Goal: Task Accomplishment & Management: Use online tool/utility

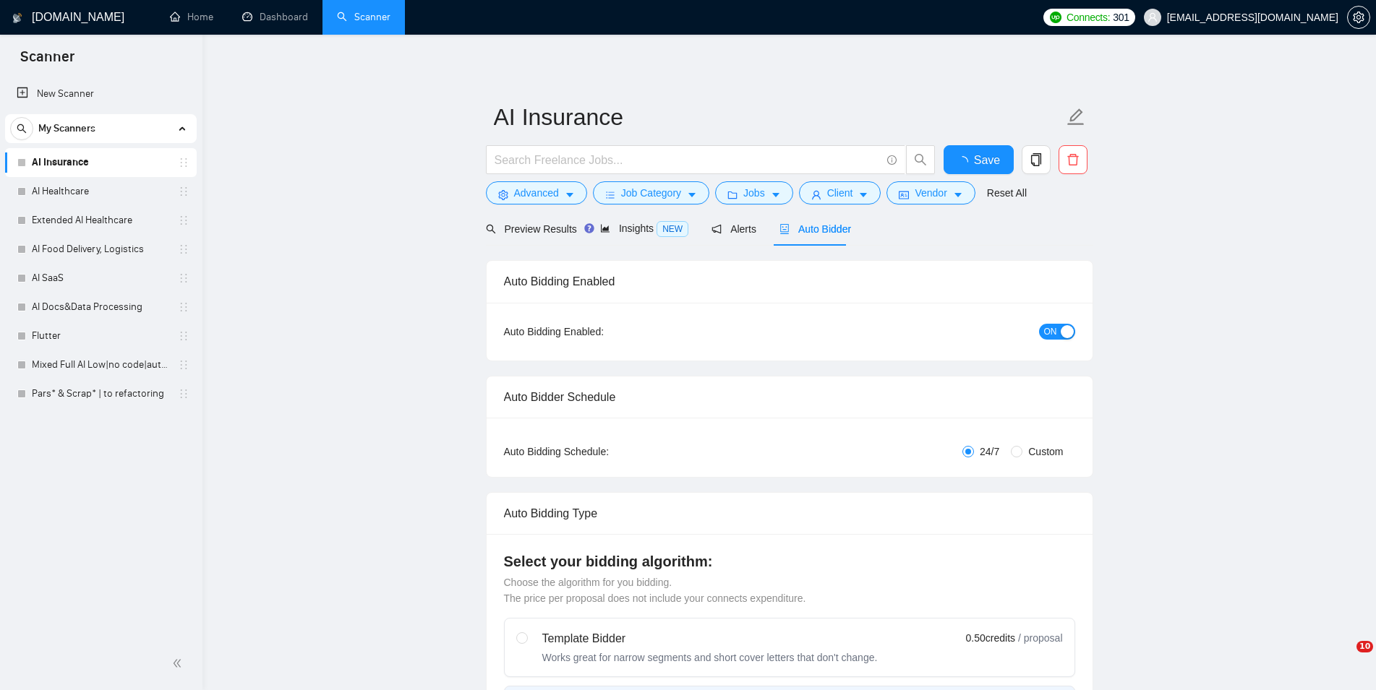
click at [100, 201] on link "AI Healthcare" at bounding box center [100, 191] width 137 height 29
click at [967, 158] on span "Save" at bounding box center [978, 160] width 26 height 18
click at [93, 192] on link "AI Healthcare" at bounding box center [100, 191] width 137 height 29
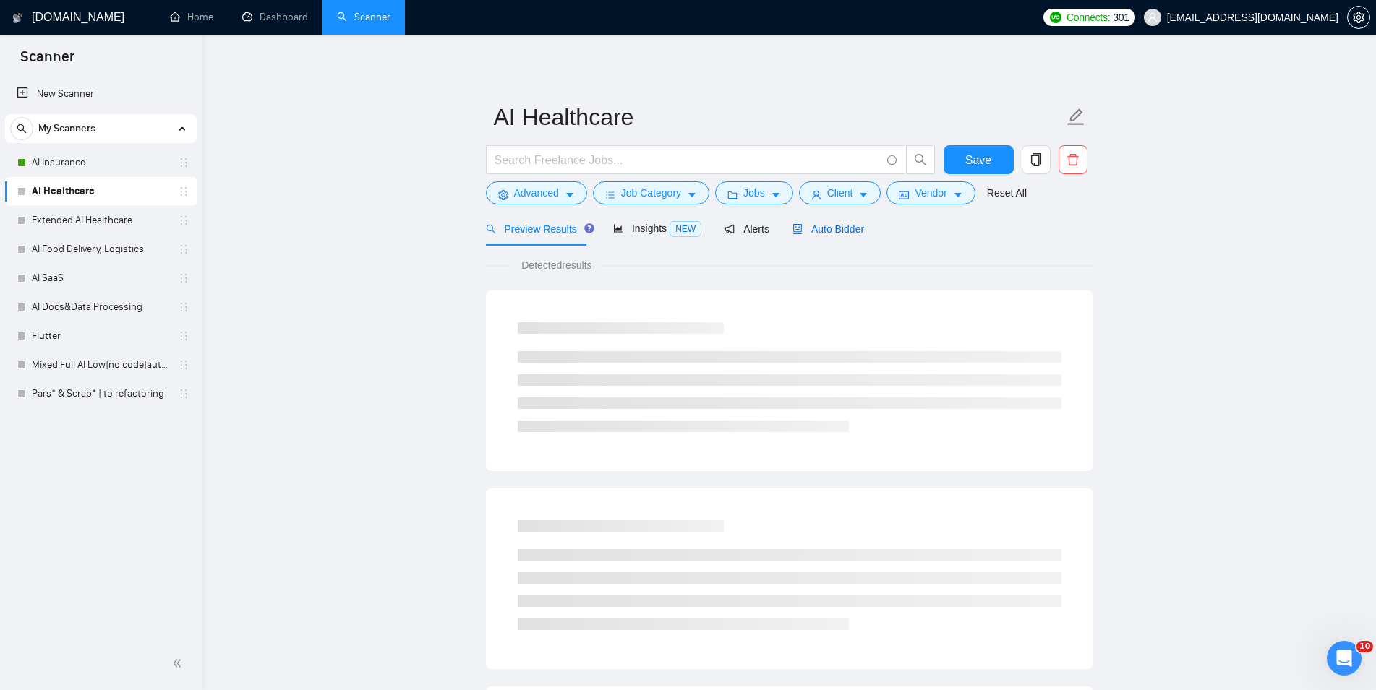
click at [820, 227] on span "Auto Bidder" at bounding box center [828, 229] width 72 height 12
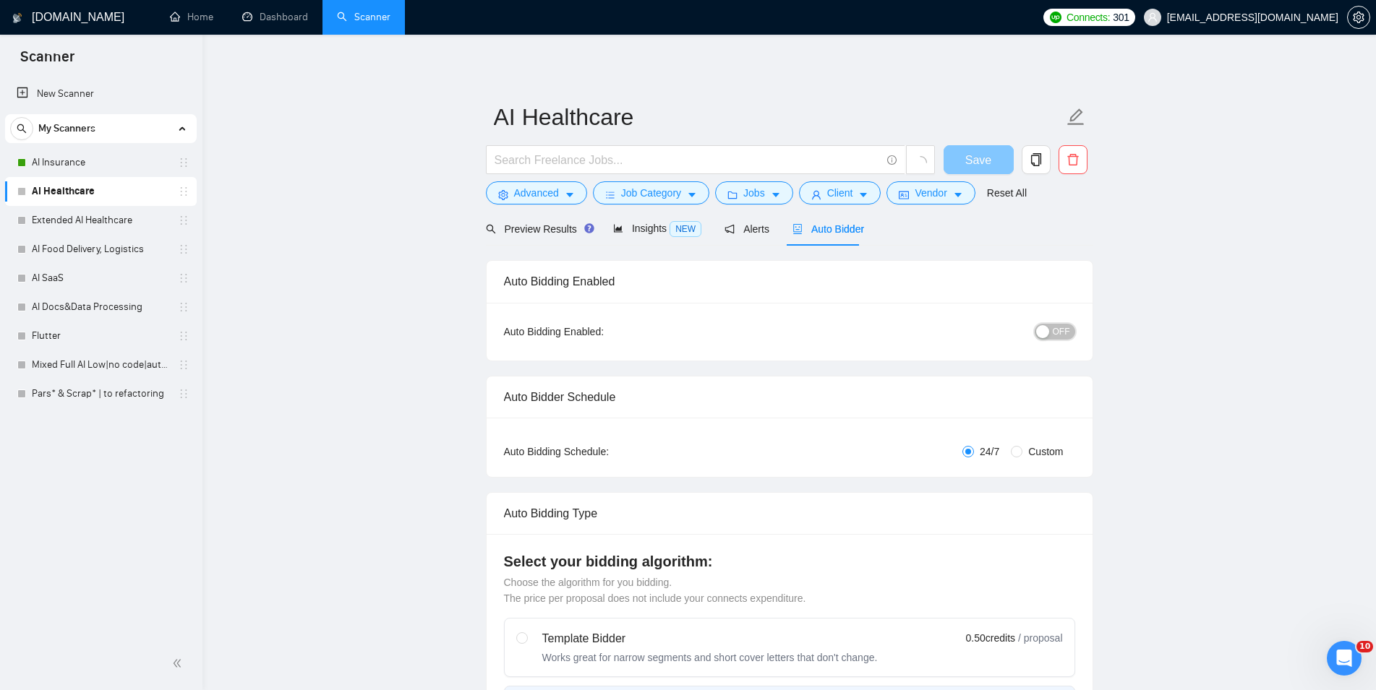
click at [1066, 331] on span "OFF" at bounding box center [1061, 332] width 17 height 16
checkbox input "true"
click at [988, 159] on span "Save" at bounding box center [978, 160] width 26 height 18
click at [85, 217] on link "Extended AI Healthcare" at bounding box center [100, 220] width 137 height 29
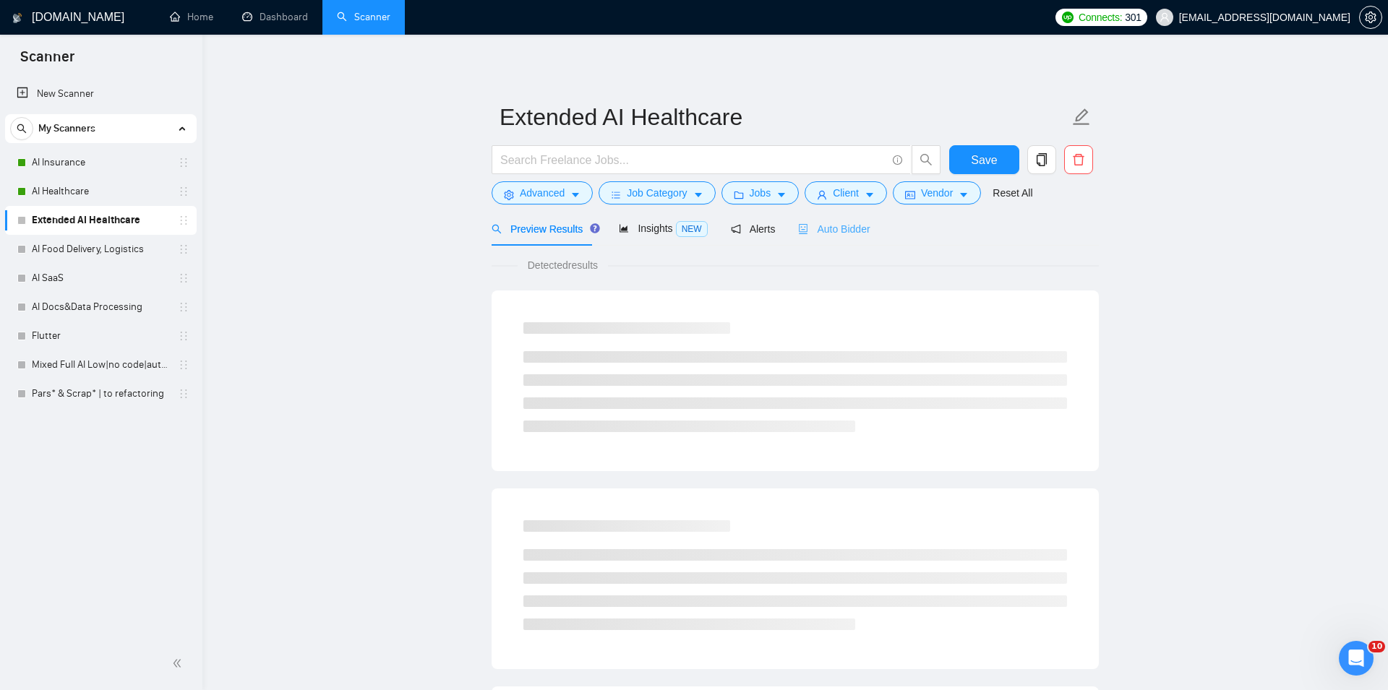
click at [830, 237] on div "Auto Bidder" at bounding box center [834, 229] width 72 height 34
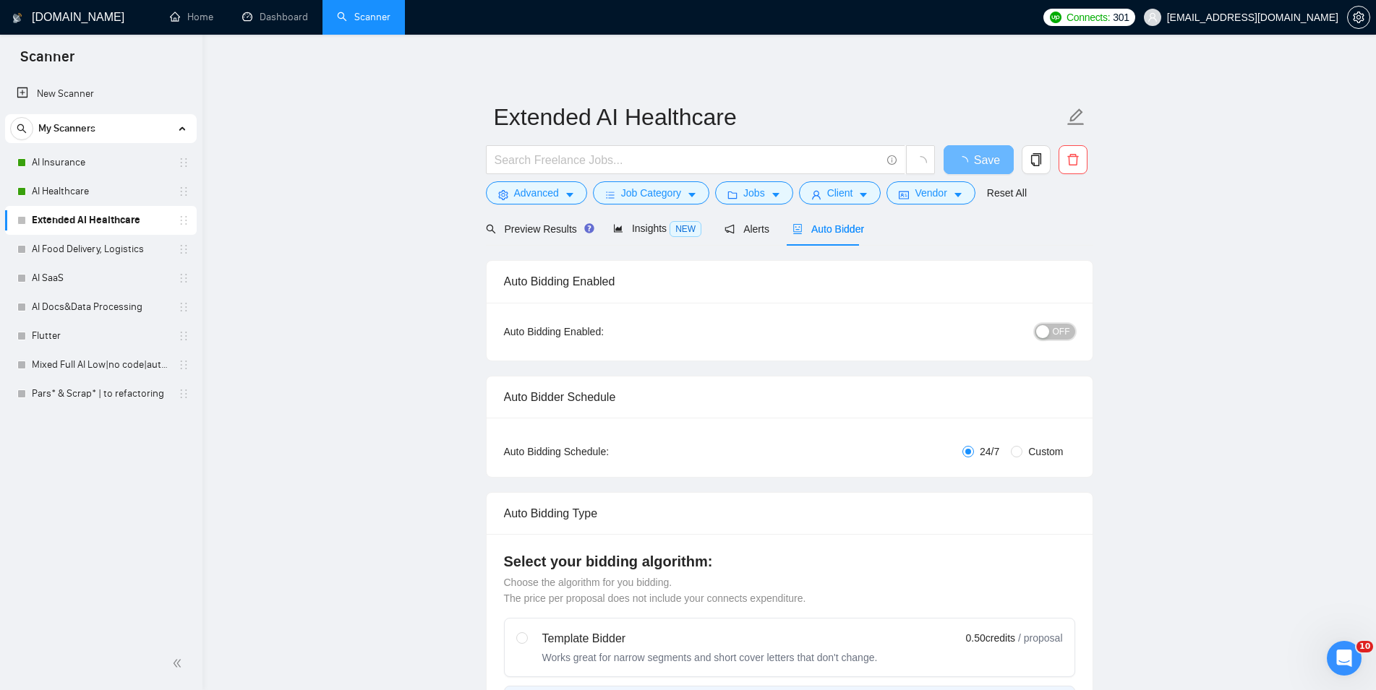
click at [1058, 337] on span "OFF" at bounding box center [1061, 332] width 17 height 16
checkbox input "true"
click at [975, 168] on span "Save" at bounding box center [978, 160] width 26 height 18
click at [87, 248] on link "AI Food Delivery, Logistics" at bounding box center [100, 249] width 137 height 29
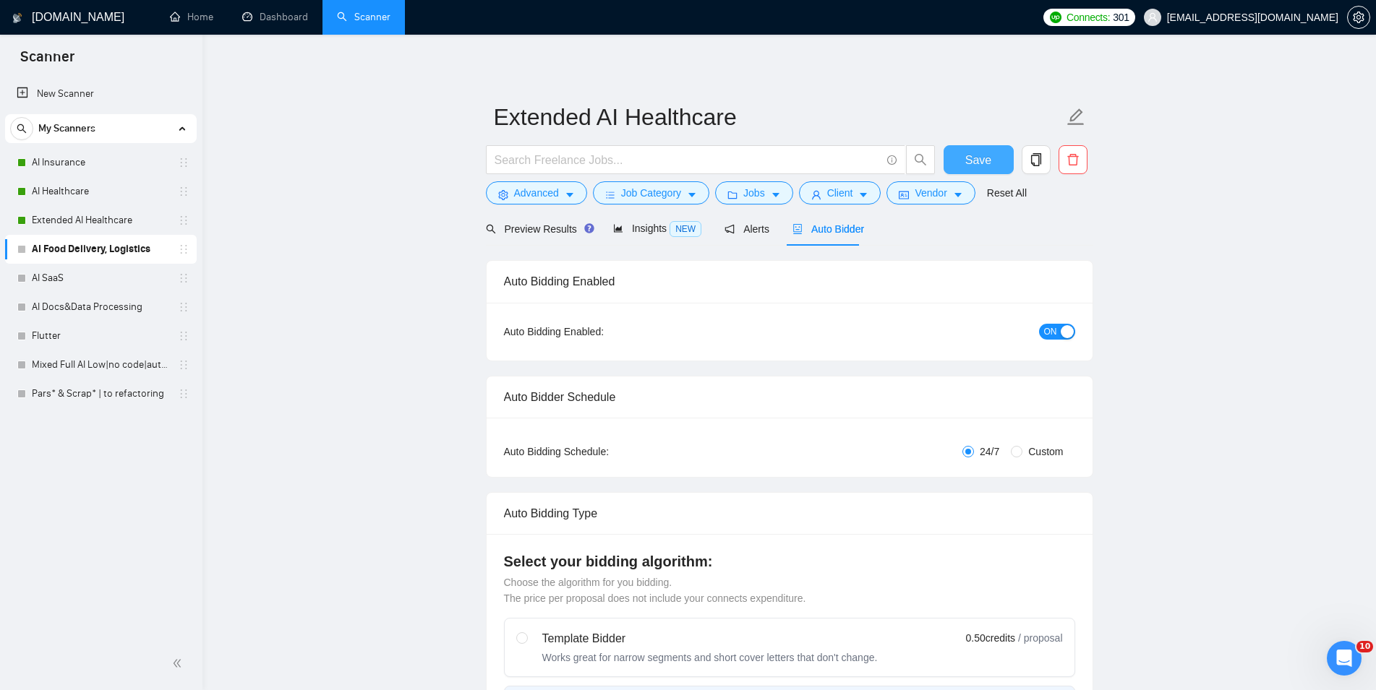
click at [821, 223] on span "Auto Bidder" at bounding box center [828, 229] width 72 height 12
click at [1064, 333] on span "OFF" at bounding box center [1061, 332] width 17 height 16
click at [977, 158] on span "Save" at bounding box center [978, 160] width 26 height 18
click at [98, 271] on link "AI SaaS" at bounding box center [100, 278] width 137 height 29
click at [820, 221] on div "Auto Bidder" at bounding box center [828, 229] width 72 height 16
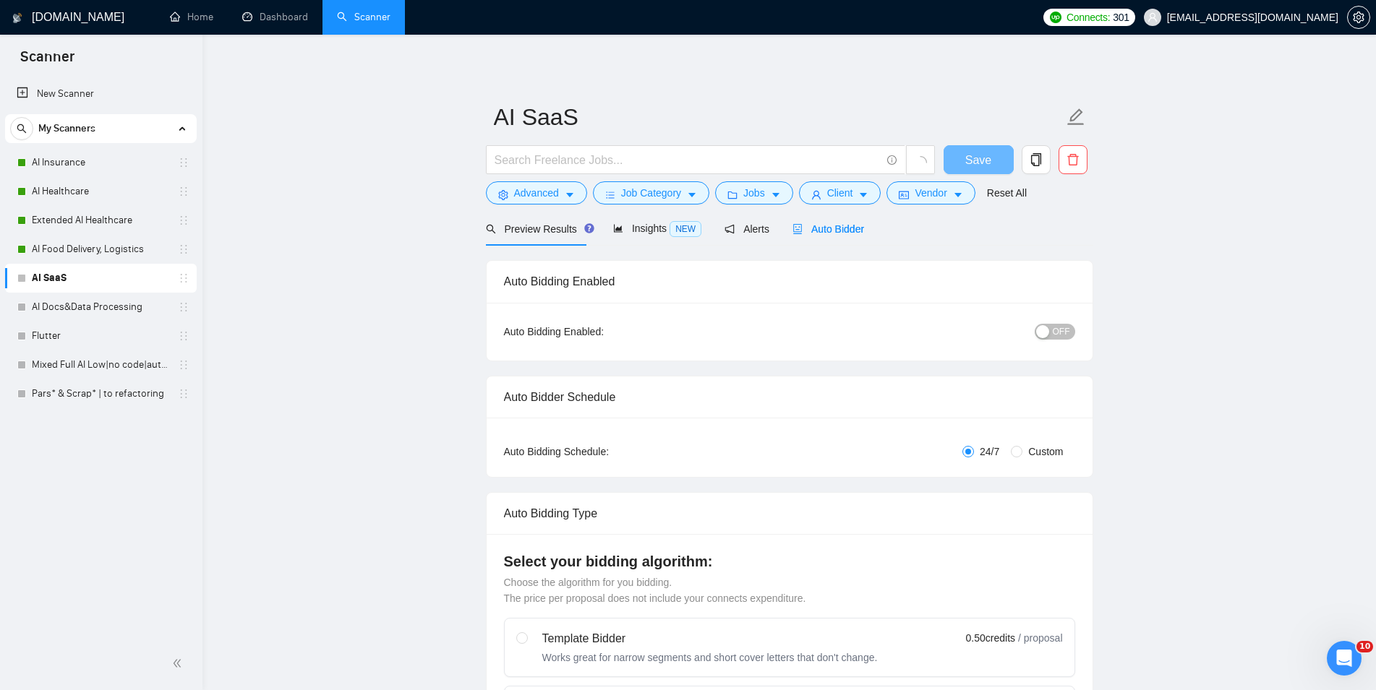
click at [1051, 331] on button "OFF" at bounding box center [1055, 332] width 40 height 16
click at [960, 158] on button "Save" at bounding box center [978, 159] width 70 height 29
click at [87, 301] on link "AI Docs&Data Processing" at bounding box center [100, 307] width 137 height 29
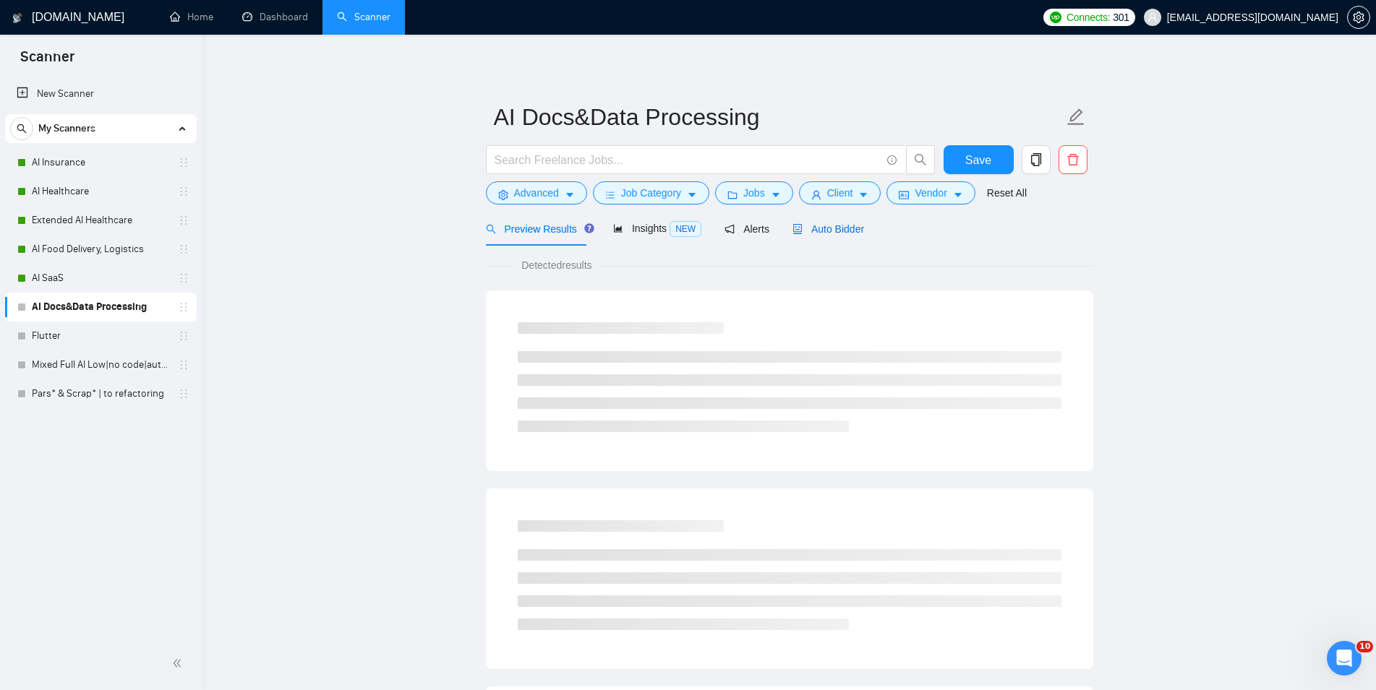
click at [823, 223] on span "Auto Bidder" at bounding box center [828, 229] width 72 height 12
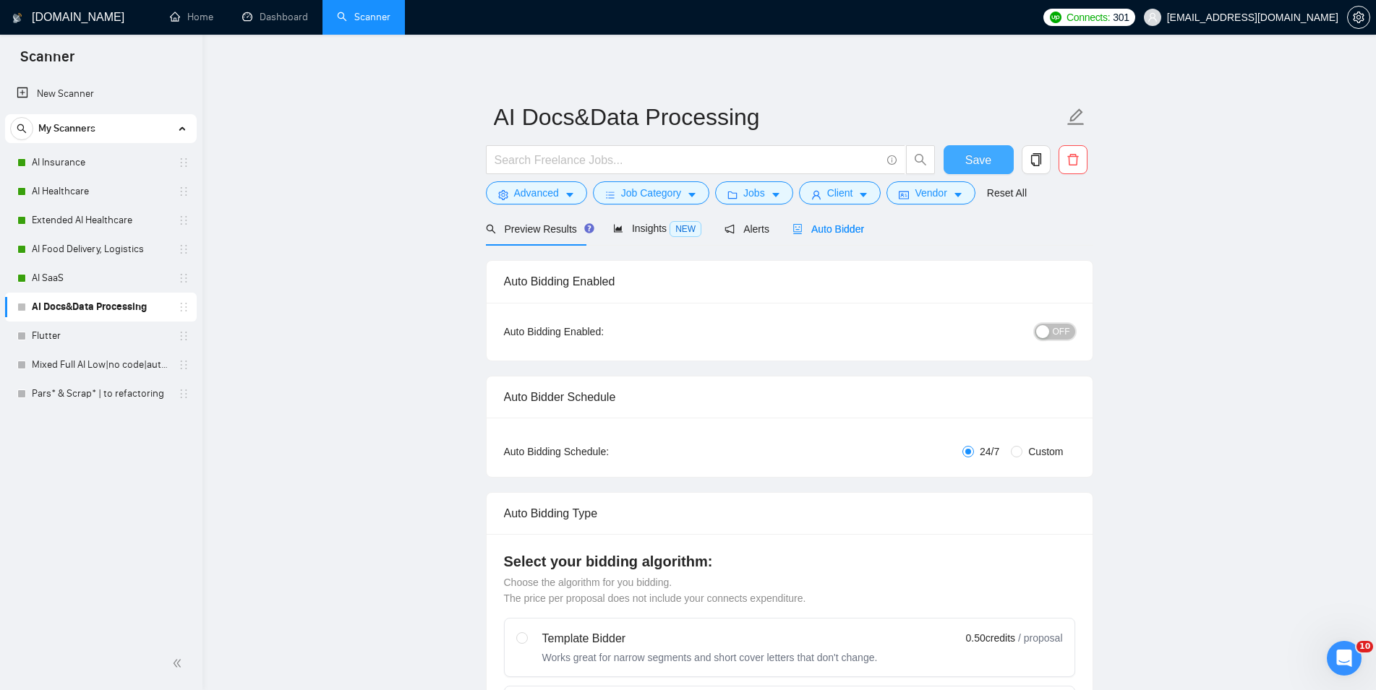
click at [1051, 333] on button "OFF" at bounding box center [1055, 332] width 40 height 16
click at [988, 159] on span "Save" at bounding box center [987, 160] width 26 height 18
click at [110, 327] on link "Flutter" at bounding box center [100, 336] width 137 height 29
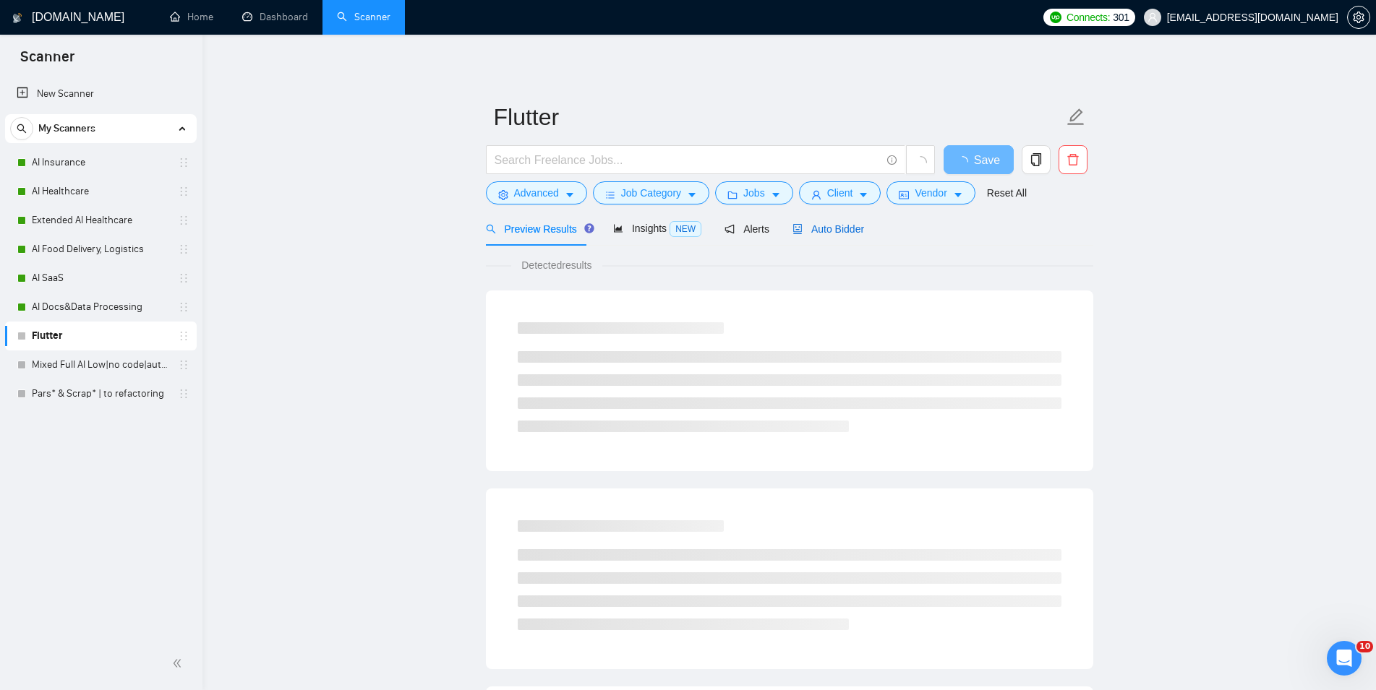
click at [831, 232] on span "Auto Bidder" at bounding box center [828, 229] width 72 height 12
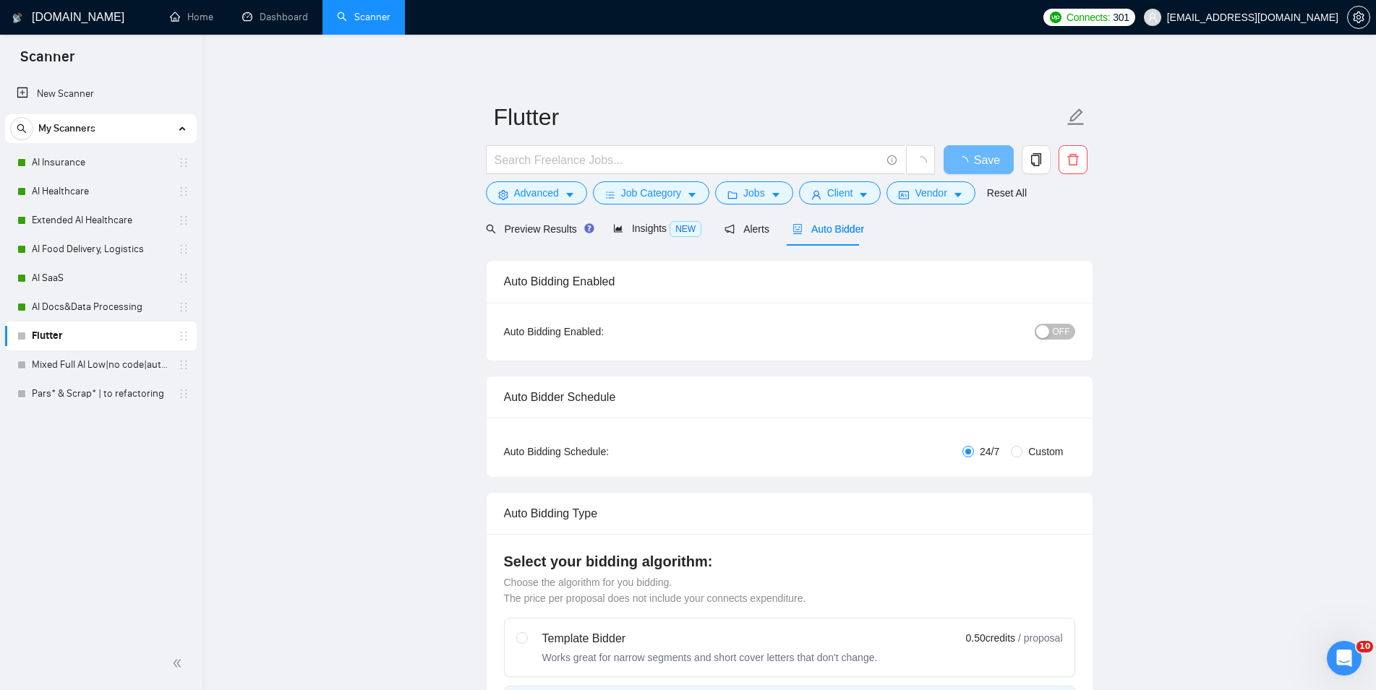
click at [1048, 324] on div "OFF" at bounding box center [979, 331] width 190 height 17
click at [1069, 327] on span "OFF" at bounding box center [1061, 332] width 17 height 16
click at [977, 148] on button "Save" at bounding box center [978, 159] width 70 height 29
click at [119, 367] on link "Mixed Full AI Low|no code|automations" at bounding box center [100, 365] width 137 height 29
click at [841, 237] on div "Auto Bidder" at bounding box center [834, 229] width 72 height 34
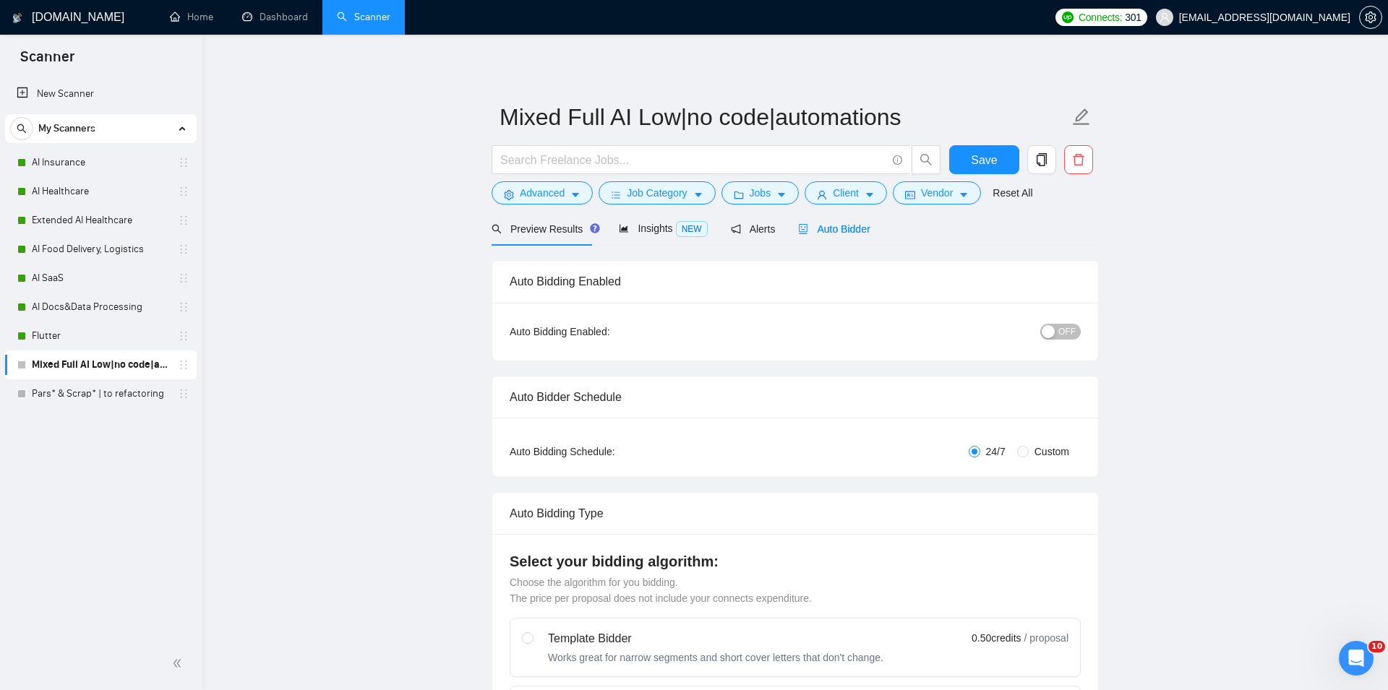
click at [1053, 329] on button "OFF" at bounding box center [1060, 332] width 40 height 16
click at [988, 163] on span "Save" at bounding box center [978, 160] width 26 height 18
click at [137, 390] on link "Pars* & Scrap* | to refactoring" at bounding box center [100, 394] width 137 height 29
click at [844, 231] on span "Auto Bidder" at bounding box center [828, 229] width 72 height 12
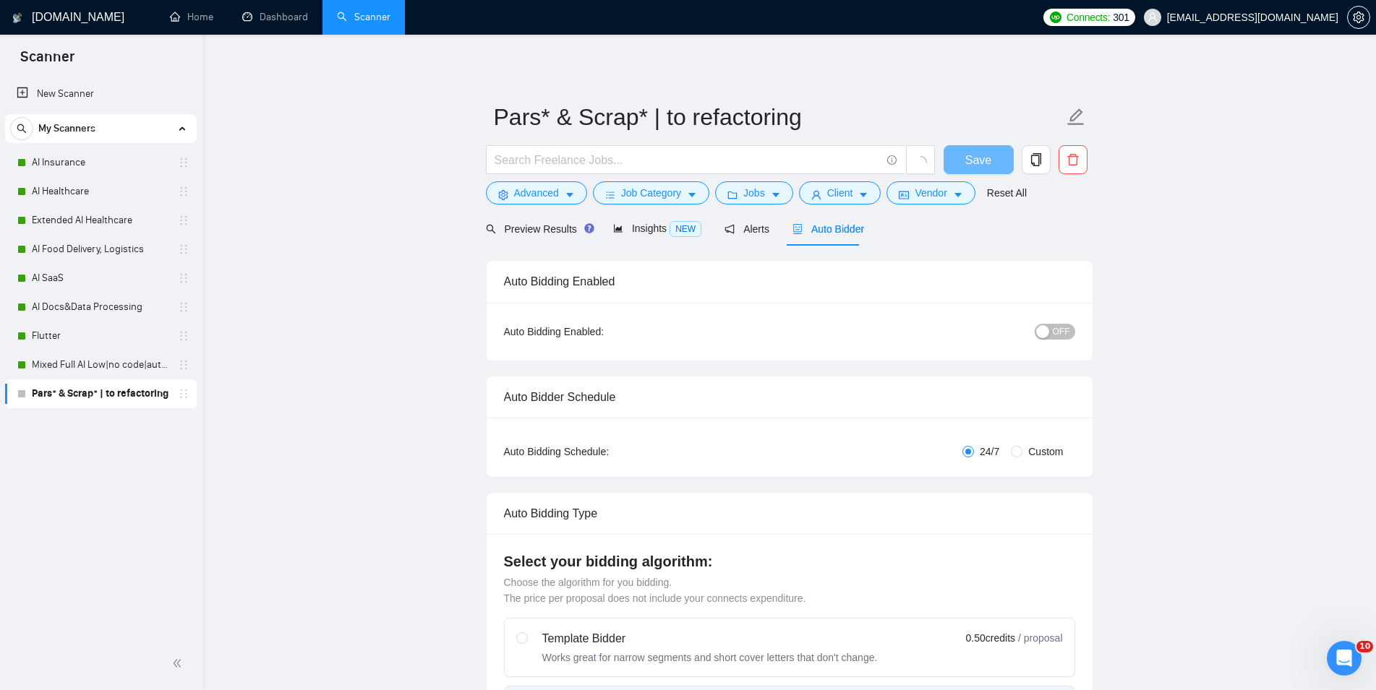
click at [1067, 328] on span "OFF" at bounding box center [1061, 332] width 17 height 16
click at [983, 160] on span "Save" at bounding box center [987, 160] width 26 height 18
